Goal: Find specific page/section: Find specific page/section

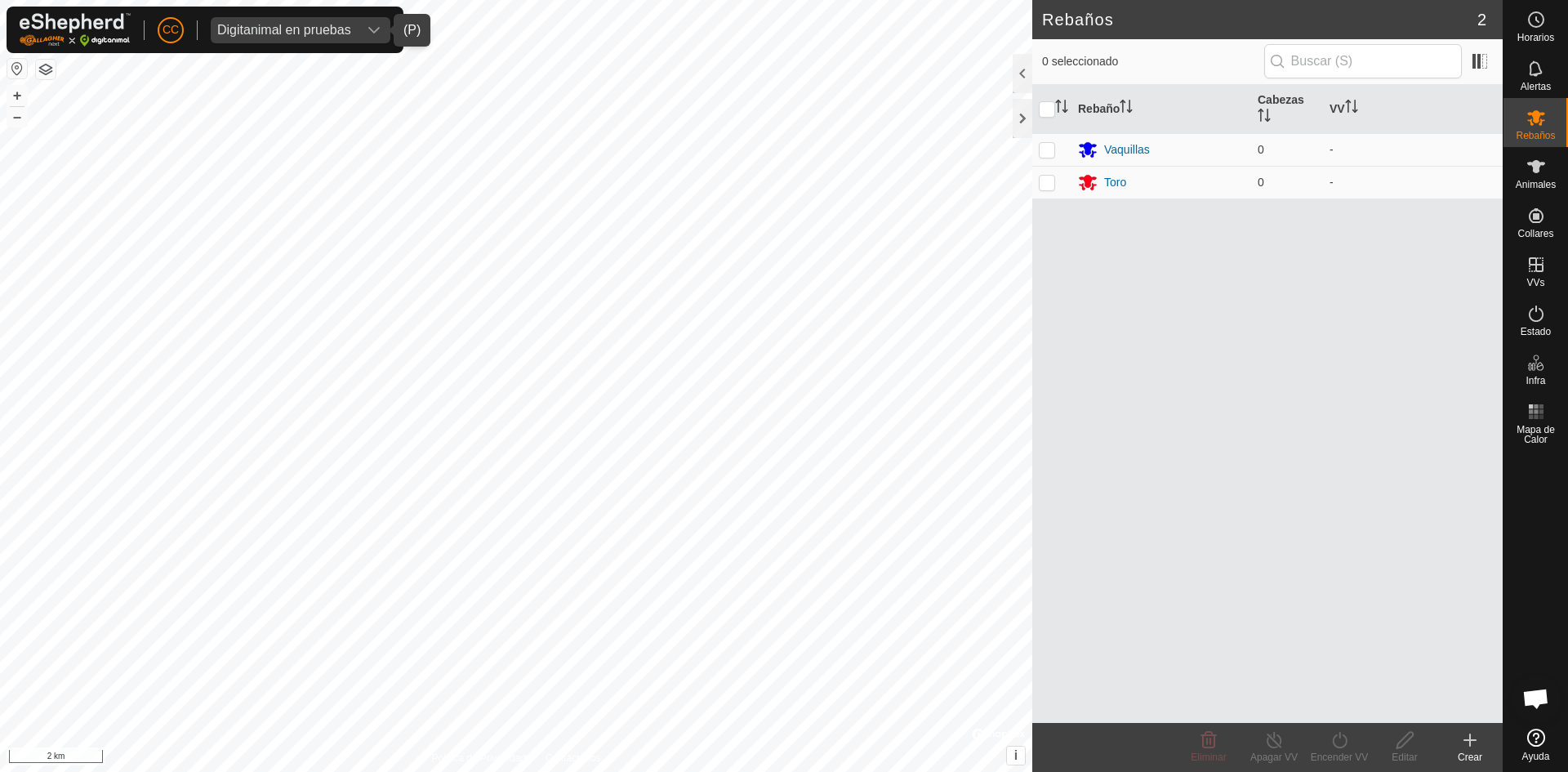
click at [327, 22] on span "Digitanimal en pruebas" at bounding box center [284, 30] width 147 height 26
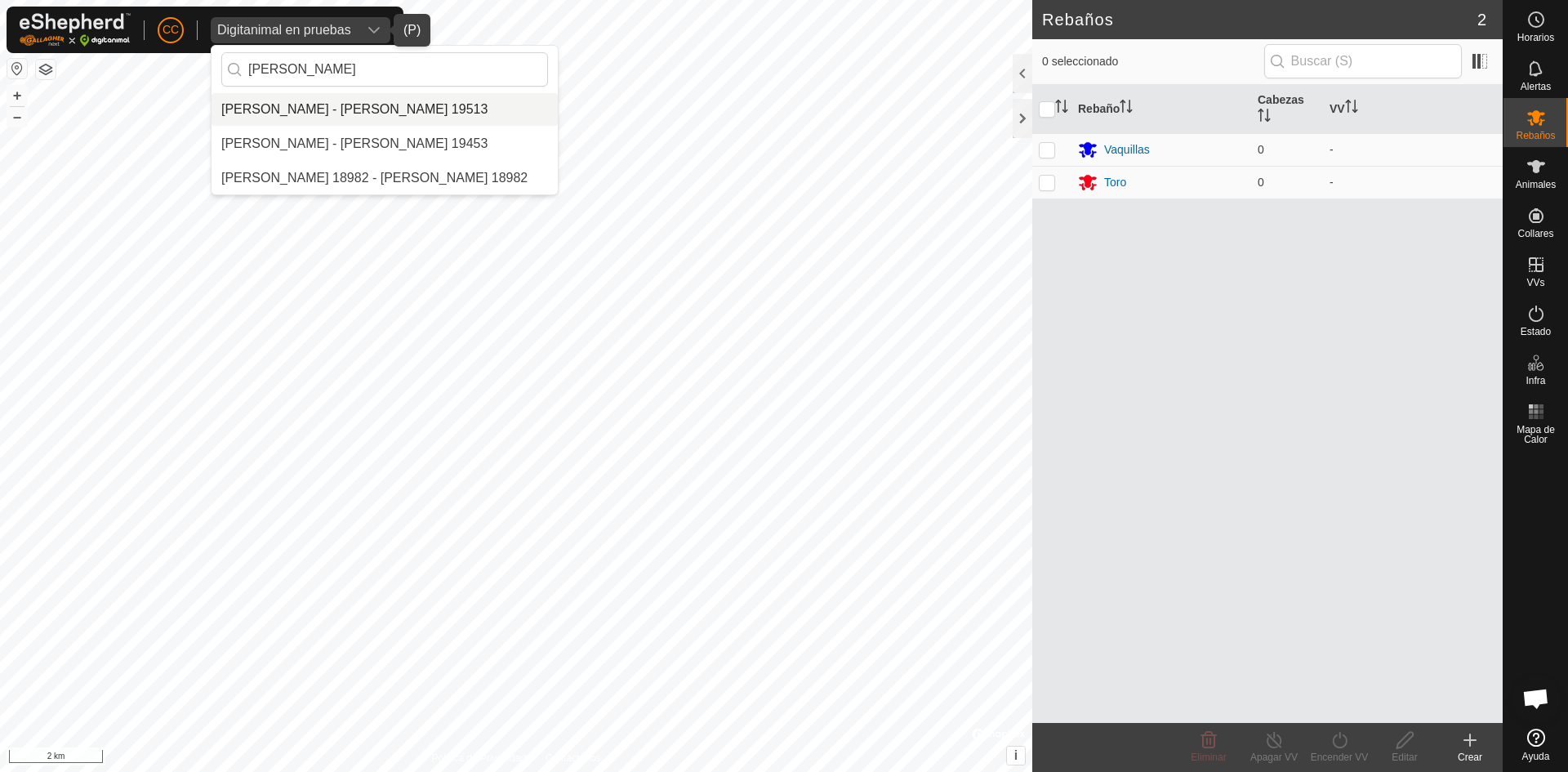
type input "[PERSON_NAME]"
click at [391, 111] on li "[PERSON_NAME] - [PERSON_NAME] 19513" at bounding box center [385, 109] width 347 height 33
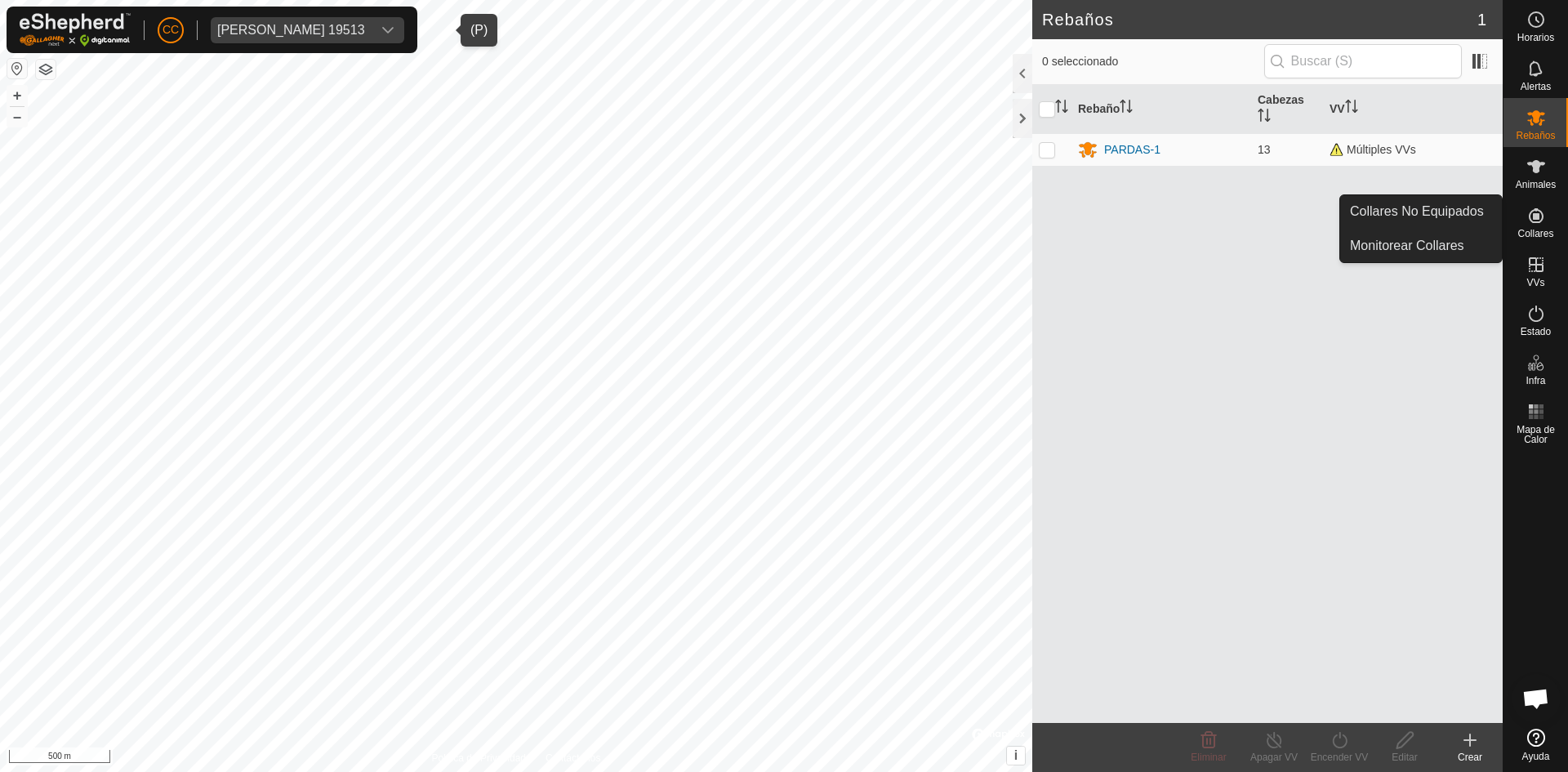
click at [1535, 226] on es-neckbands-svg-icon at bounding box center [1536, 215] width 29 height 26
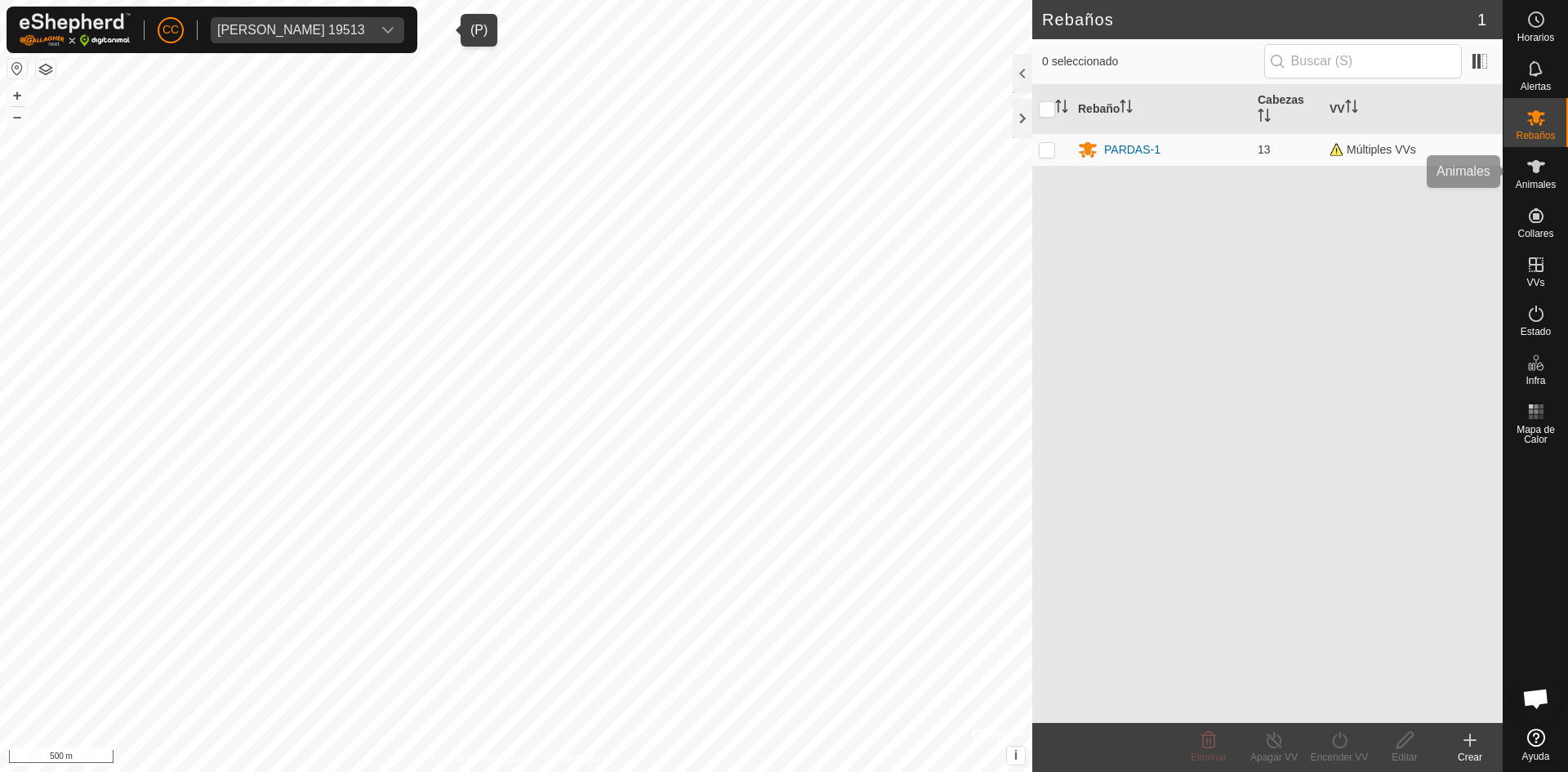
click at [1536, 173] on icon at bounding box center [1536, 166] width 20 height 20
click at [335, 39] on span "[PERSON_NAME] 19513" at bounding box center [291, 30] width 161 height 26
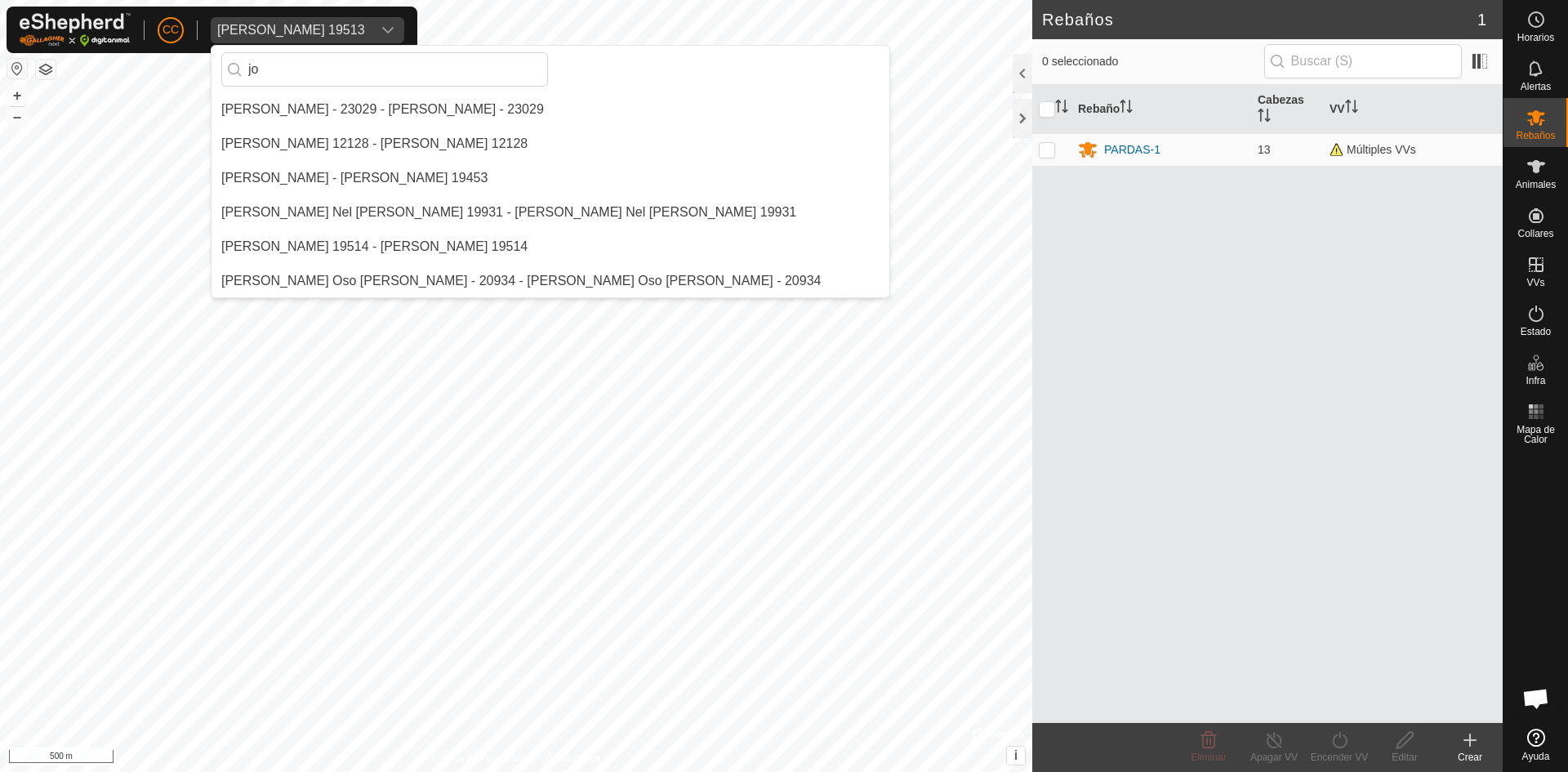
type input "j"
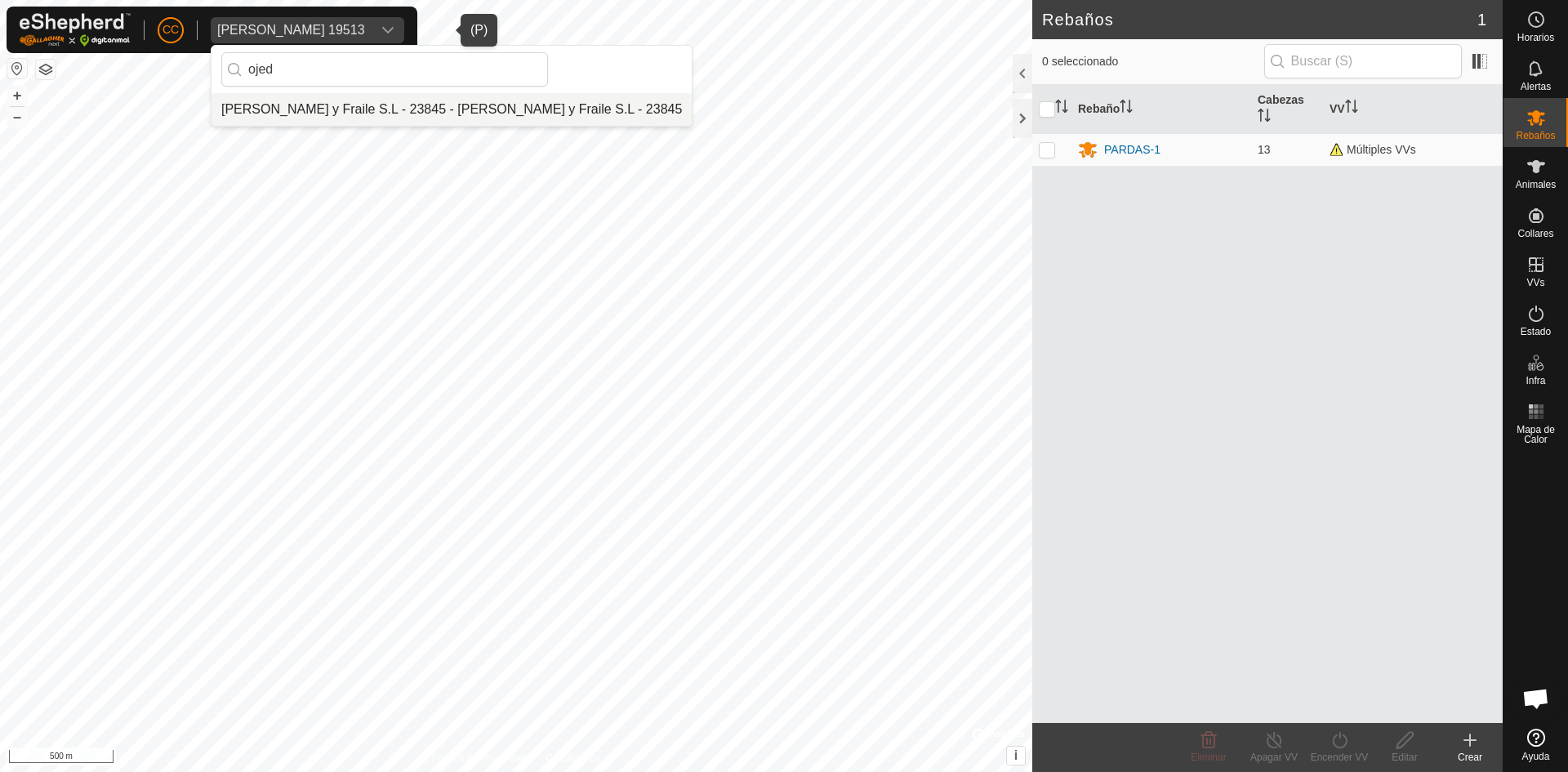
type input "ojed"
click at [353, 111] on li "Ojeda y Fraile S.L - 23845 - Ojeda y Fraile S.L - 23845" at bounding box center [452, 109] width 480 height 33
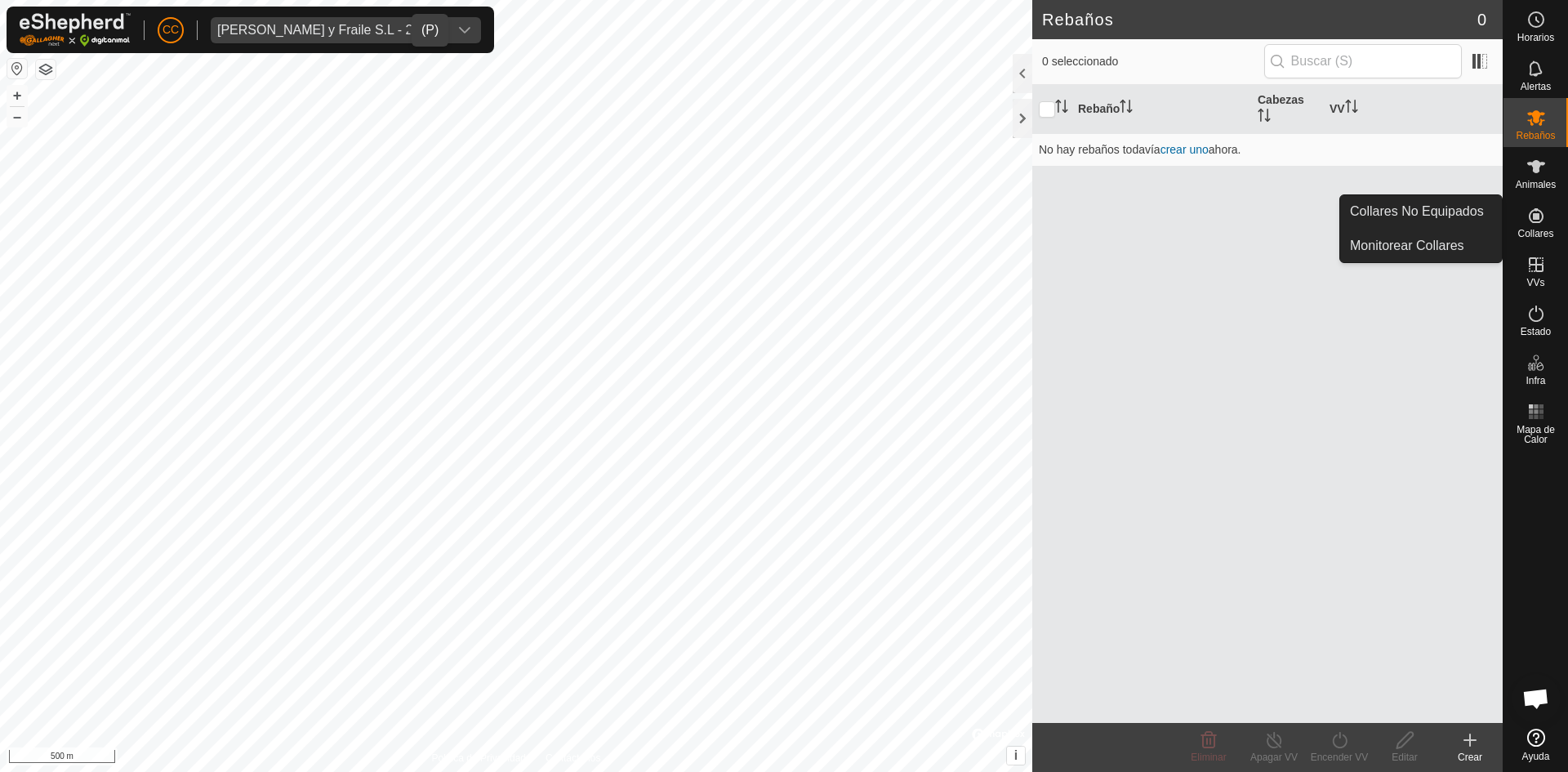
click at [1549, 207] on es-neckbands-svg-icon at bounding box center [1536, 215] width 29 height 26
click at [1542, 218] on icon at bounding box center [1537, 215] width 15 height 15
click at [1411, 212] on link "Collares No Equipados" at bounding box center [1421, 211] width 162 height 33
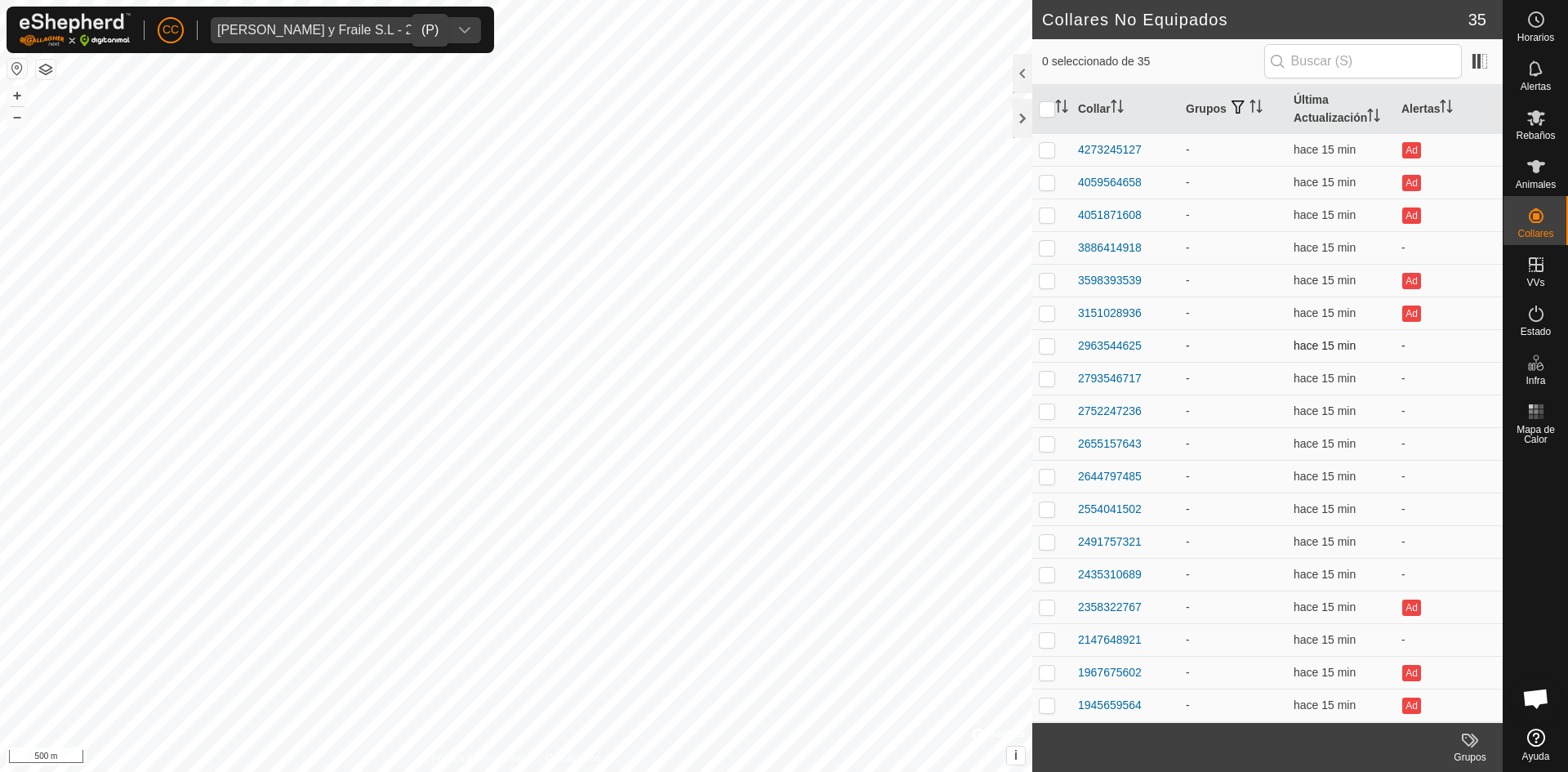
scroll to position [555, 0]
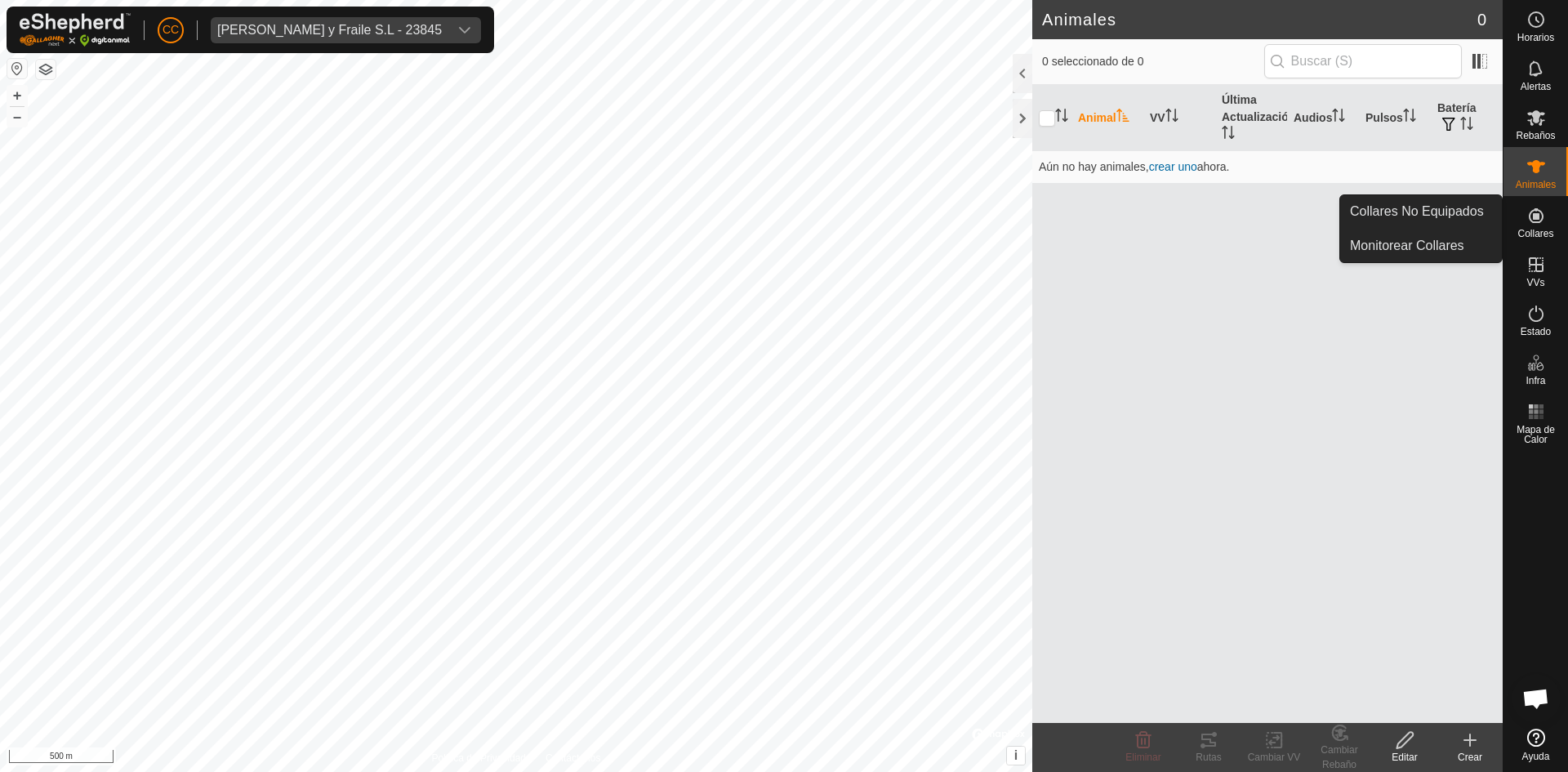
click at [1542, 217] on icon at bounding box center [1537, 215] width 15 height 15
click at [1532, 227] on es-neckbands-svg-icon at bounding box center [1536, 215] width 29 height 26
click at [1428, 218] on link "Collares No Equipados" at bounding box center [1421, 211] width 162 height 33
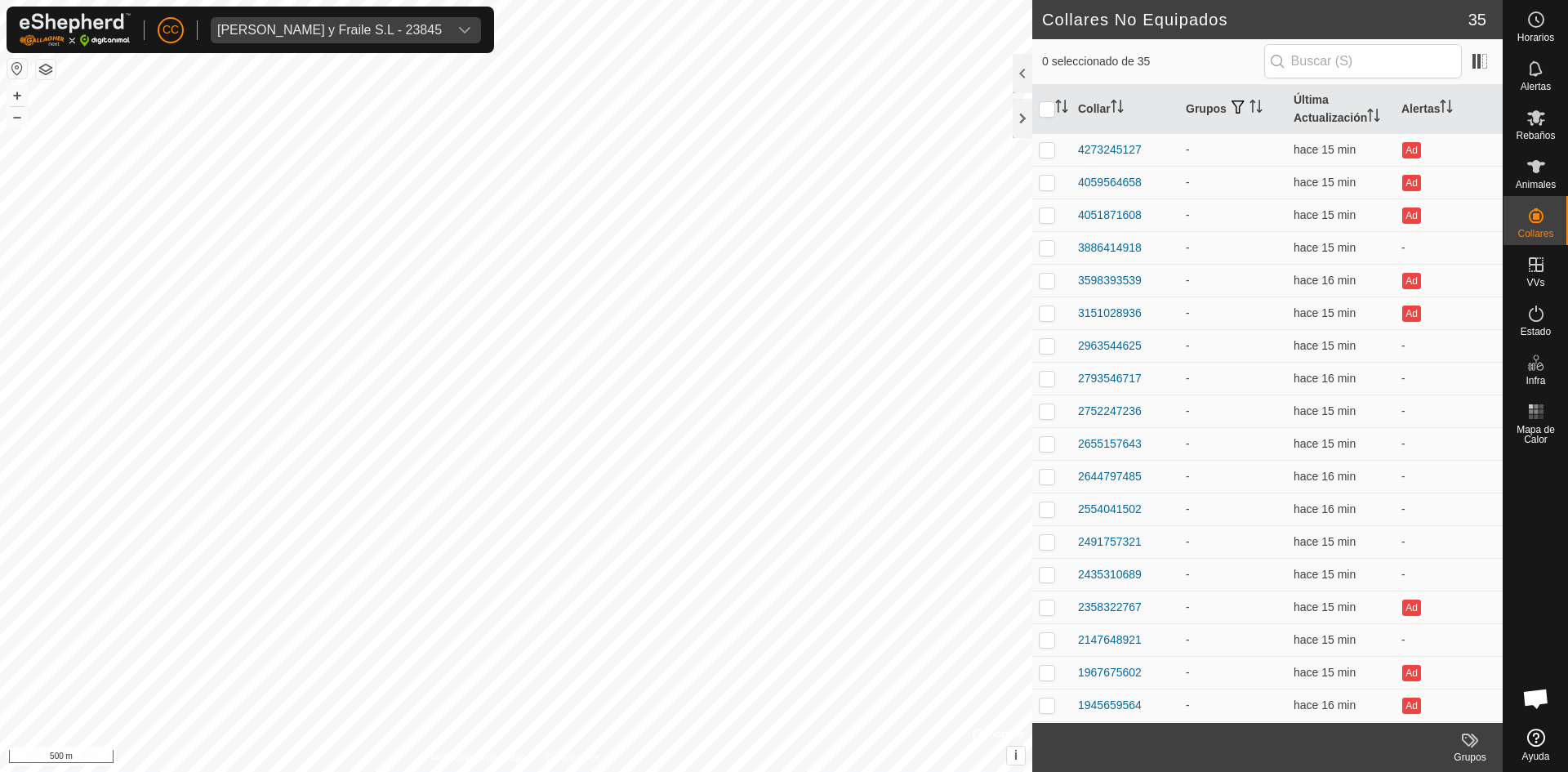
click at [458, 25] on icon "dropdown trigger" at bounding box center [465, 30] width 13 height 13
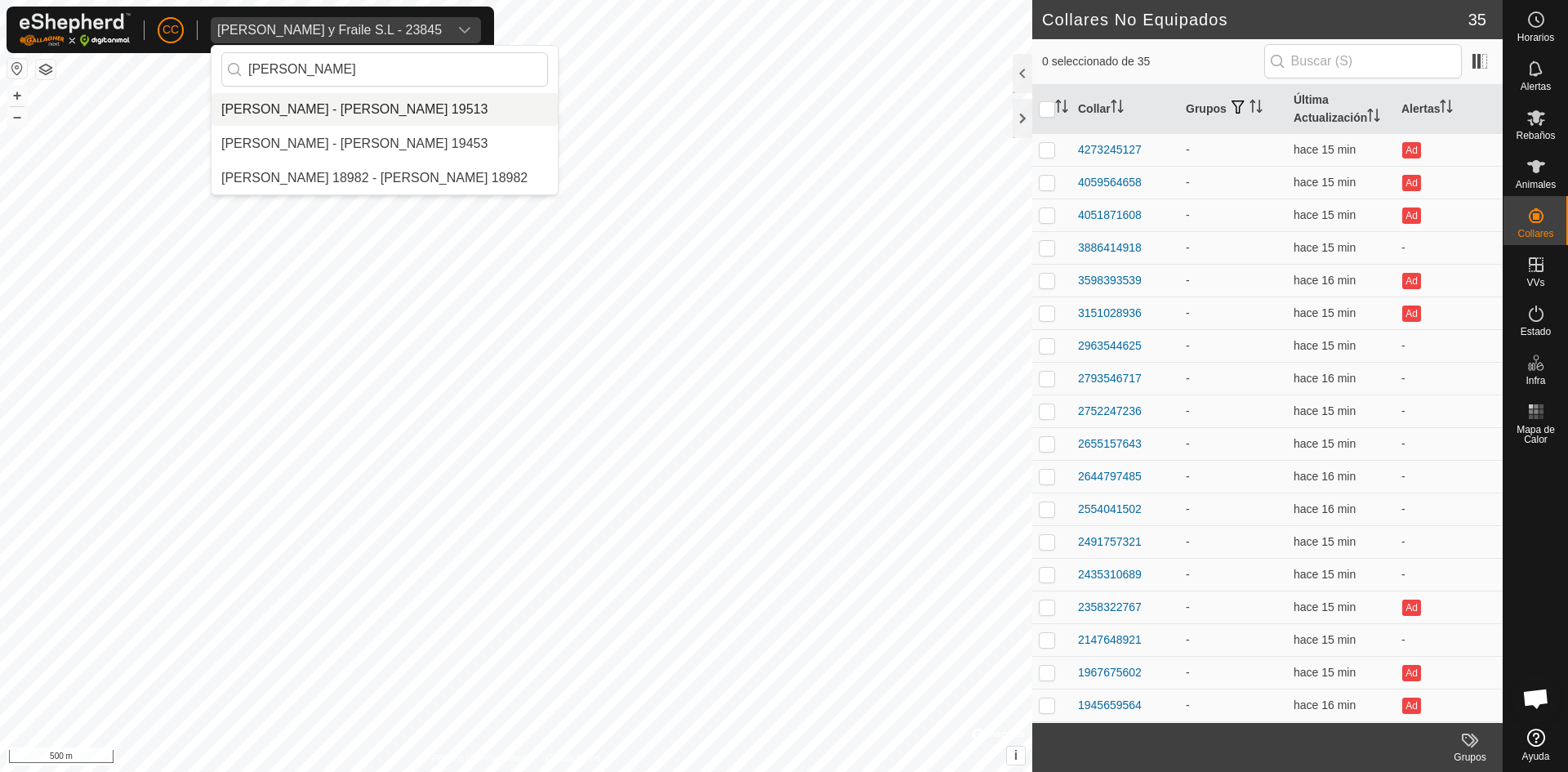
type input "fernando"
click at [381, 104] on li "[PERSON_NAME] - [PERSON_NAME] 19513" at bounding box center [385, 109] width 347 height 33
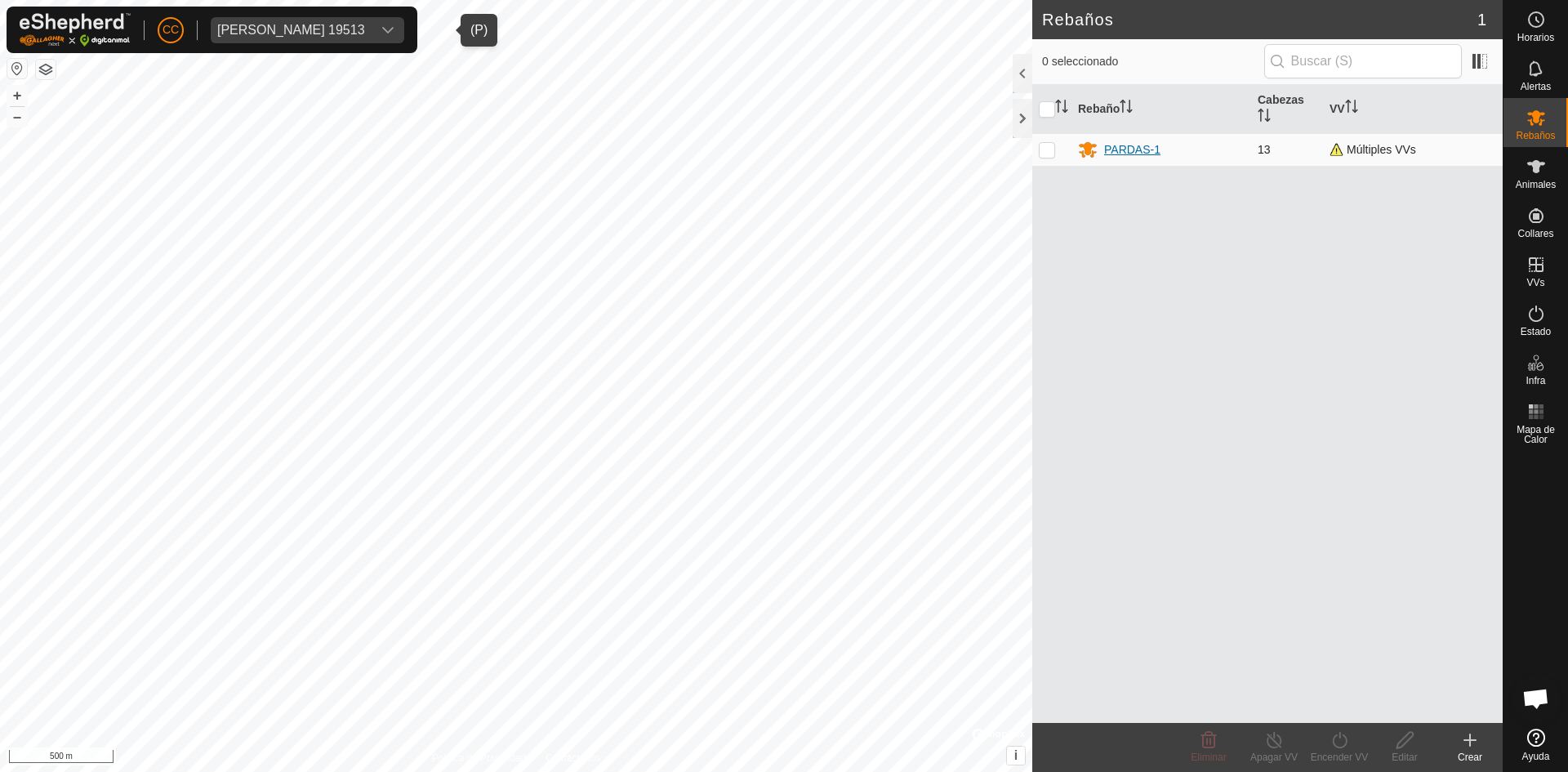
click at [1103, 148] on div "PARDAS-1" at bounding box center [1161, 149] width 167 height 20
